Goal: Find specific page/section: Find specific page/section

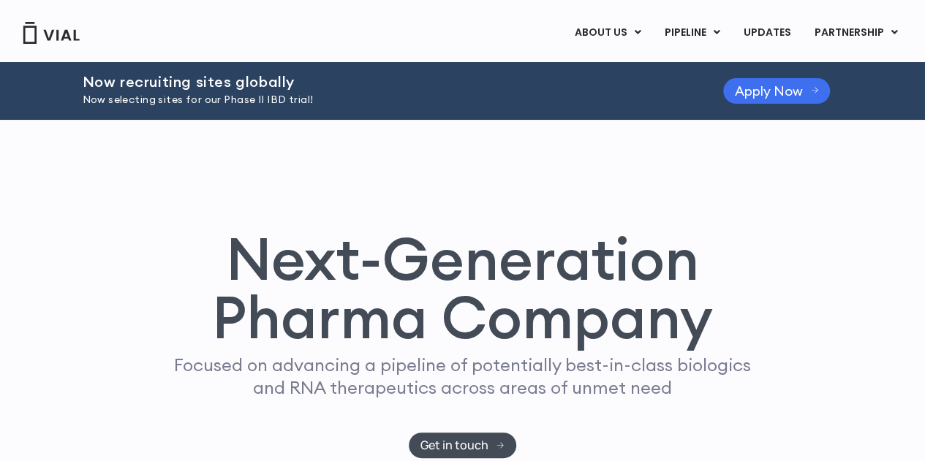
click at [756, 94] on span "Apply Now" at bounding box center [769, 91] width 68 height 11
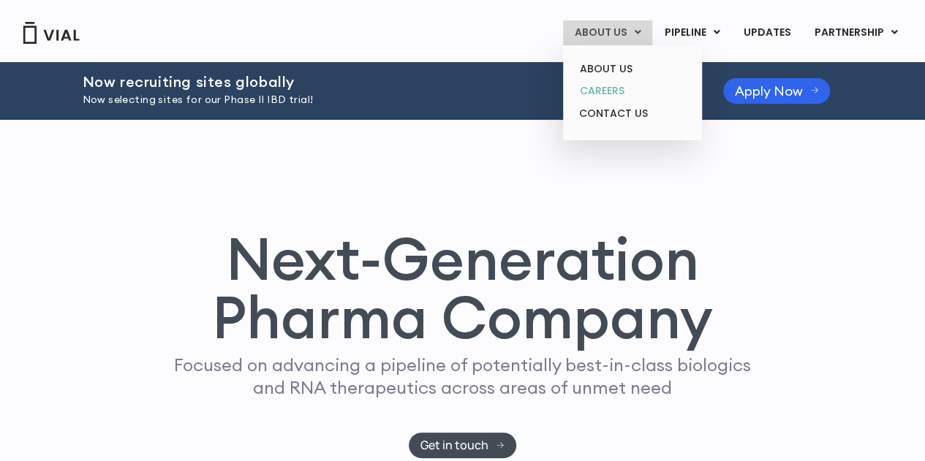
click at [622, 87] on link "CAREERS" at bounding box center [632, 91] width 128 height 23
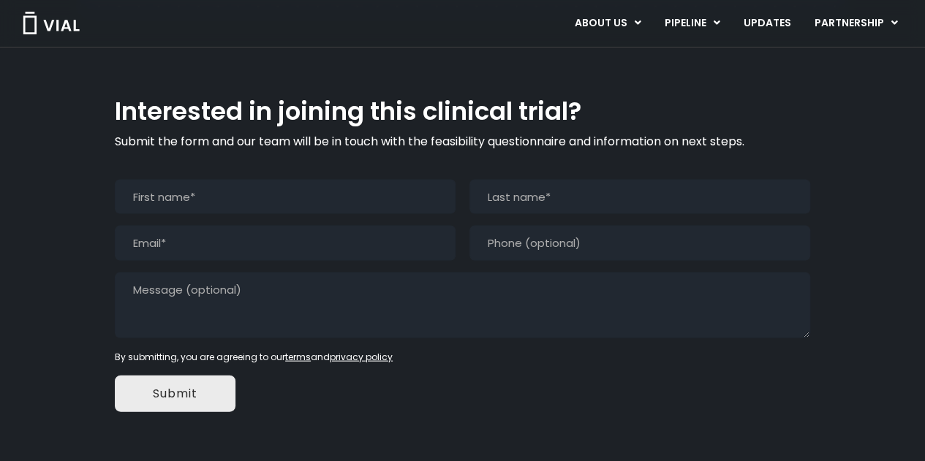
scroll to position [1389, 0]
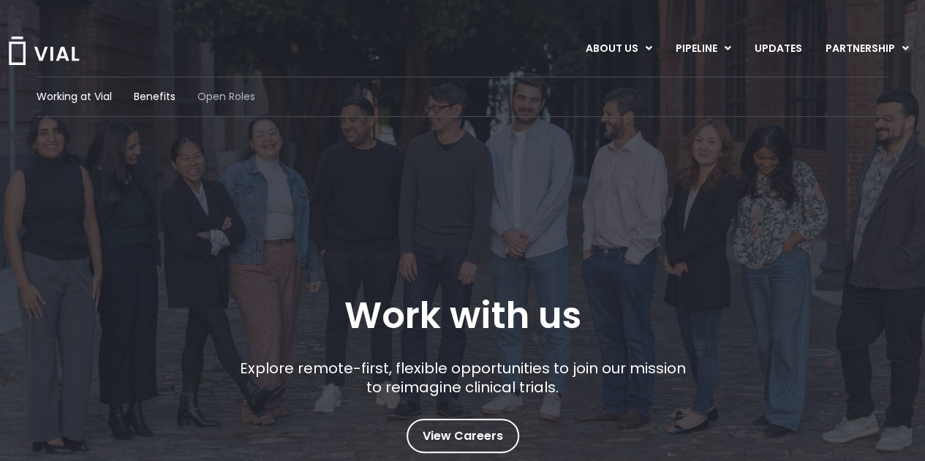
click at [222, 99] on span "Open Roles" at bounding box center [226, 96] width 58 height 15
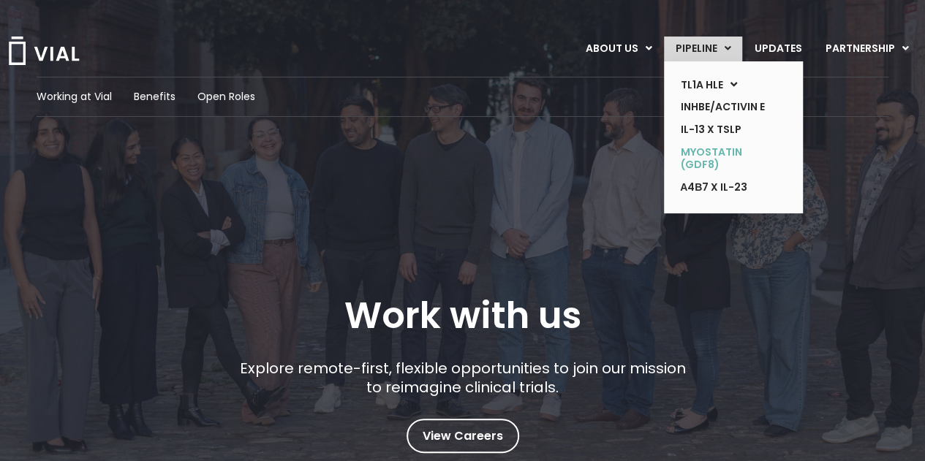
click at [706, 146] on link "MYOSTATIN (GDF8)" at bounding box center [722, 158] width 107 height 35
